Goal: Check status: Check status

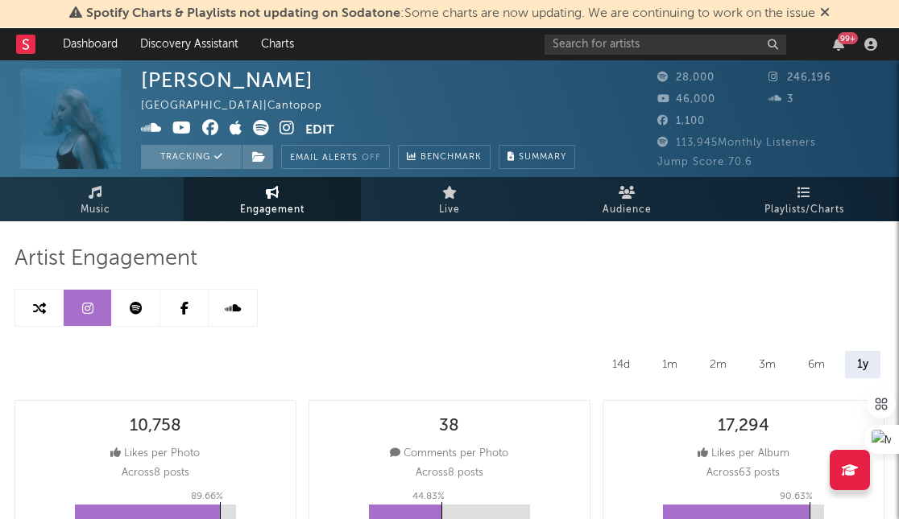
select select "6m"
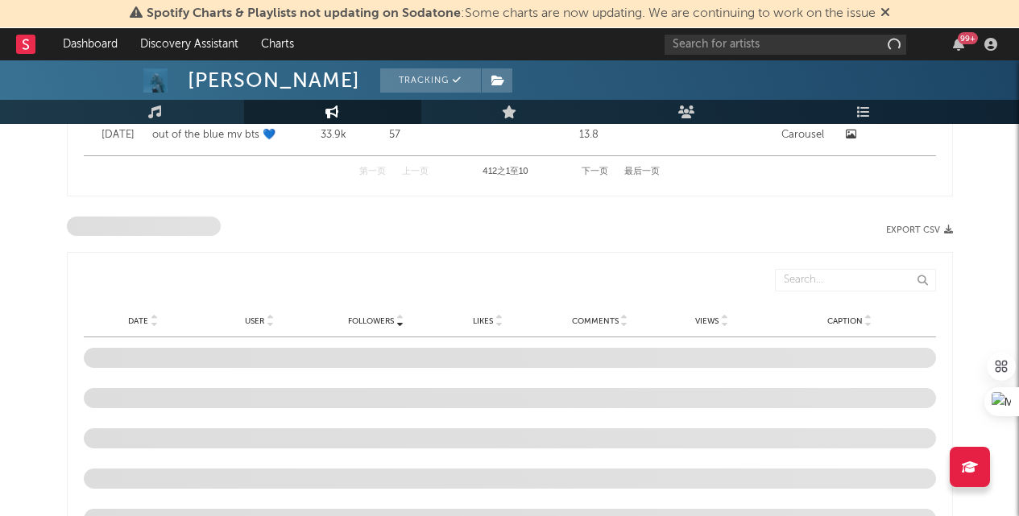
select select "6m"
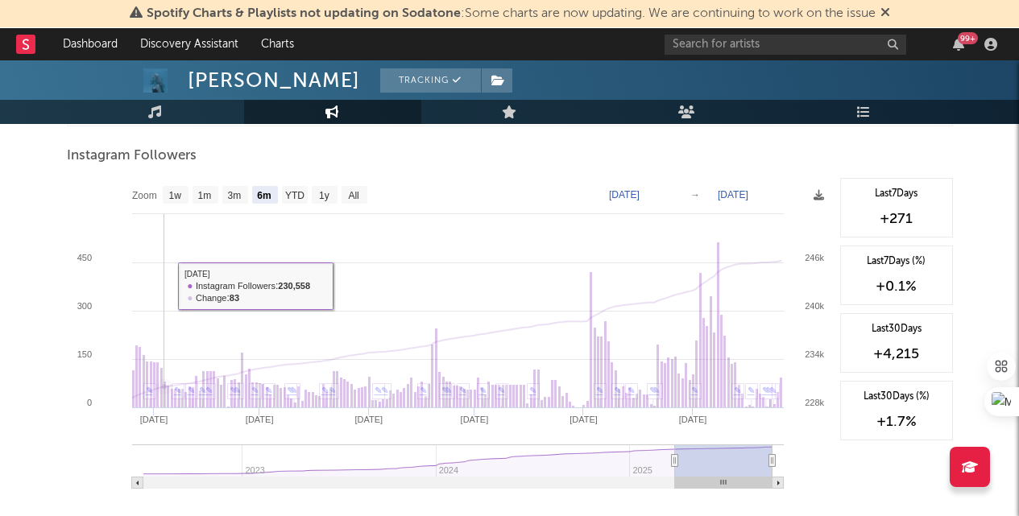
scroll to position [1664, 0]
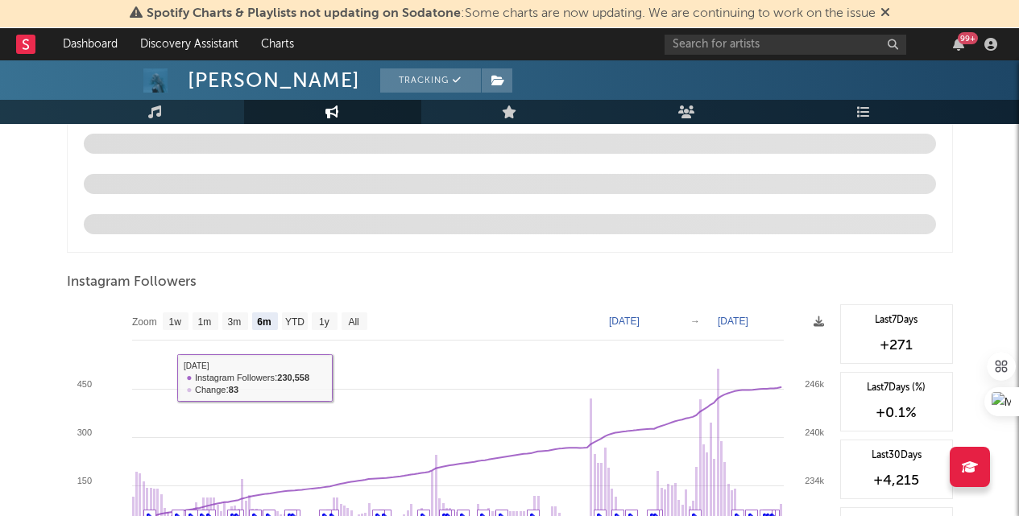
drag, startPoint x: 276, startPoint y: 71, endPoint x: 267, endPoint y: 84, distance: 16.1
click at [276, 71] on div "[PERSON_NAME]" at bounding box center [274, 80] width 172 height 24
click at [267, 84] on div "[PERSON_NAME]" at bounding box center [274, 80] width 172 height 24
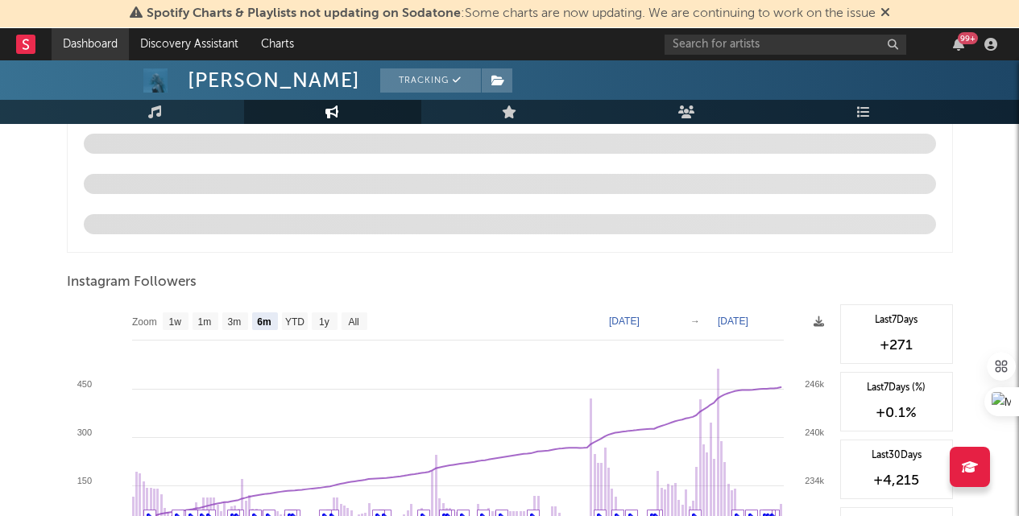
click at [81, 55] on link "Dashboard" at bounding box center [90, 44] width 77 height 32
